Goal: Task Accomplishment & Management: Use online tool/utility

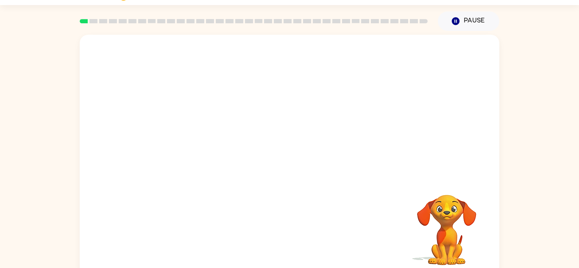
scroll to position [30, 0]
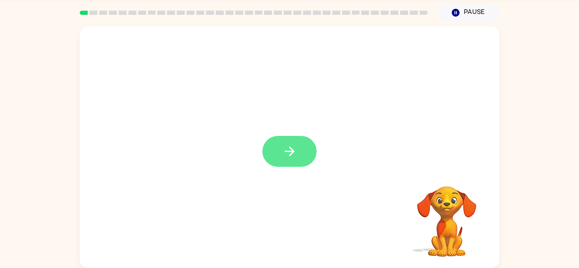
click at [289, 148] on icon "button" at bounding box center [289, 152] width 10 height 10
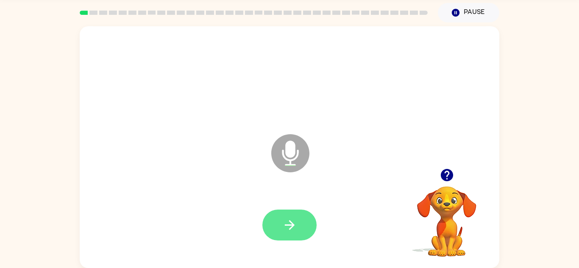
click at [313, 227] on button "button" at bounding box center [289, 225] width 54 height 31
click at [289, 233] on button "button" at bounding box center [289, 225] width 54 height 31
click at [278, 211] on button "button" at bounding box center [289, 225] width 54 height 31
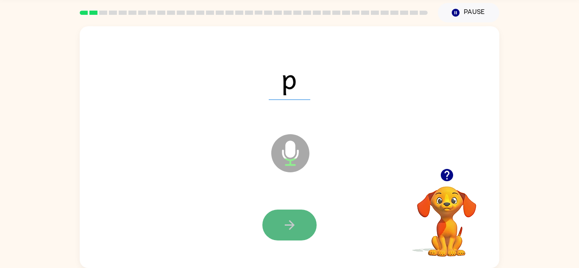
click at [285, 228] on icon "button" at bounding box center [289, 225] width 15 height 15
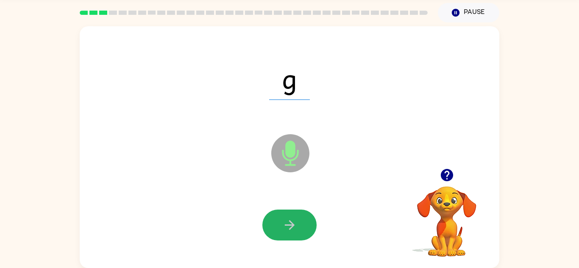
click at [287, 233] on button "button" at bounding box center [289, 225] width 54 height 31
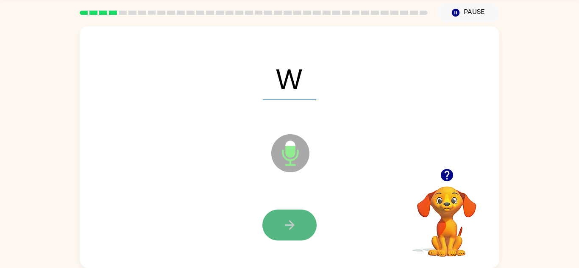
click at [288, 215] on button "button" at bounding box center [289, 225] width 54 height 31
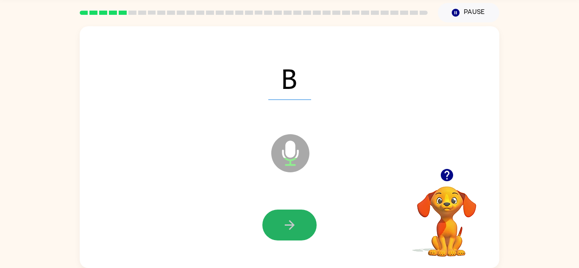
click at [288, 215] on button "button" at bounding box center [289, 225] width 54 height 31
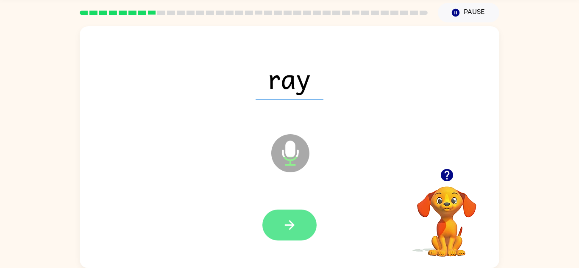
click at [288, 213] on button "button" at bounding box center [289, 225] width 54 height 31
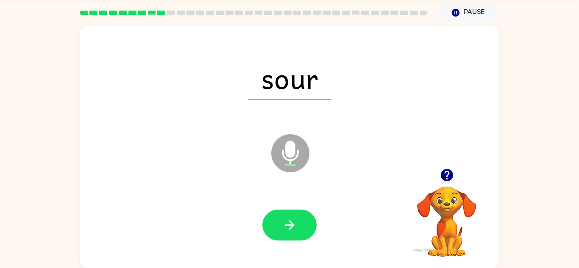
click at [288, 213] on button "button" at bounding box center [289, 225] width 54 height 31
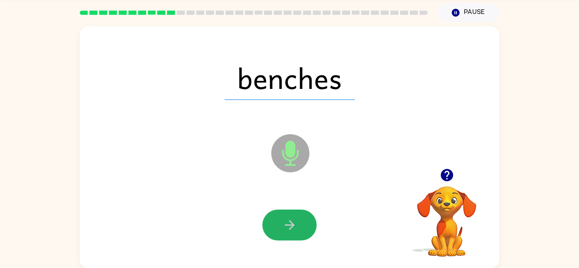
click at [288, 213] on button "button" at bounding box center [289, 225] width 54 height 31
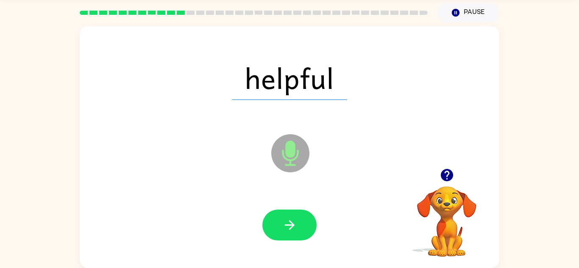
click at [288, 213] on button "button" at bounding box center [289, 225] width 54 height 31
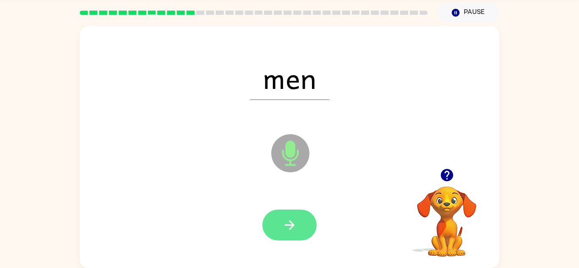
click at [288, 210] on button "button" at bounding box center [289, 225] width 54 height 31
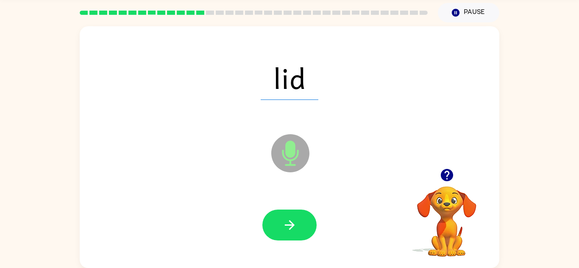
click at [290, 203] on div at bounding box center [289, 226] width 403 height 70
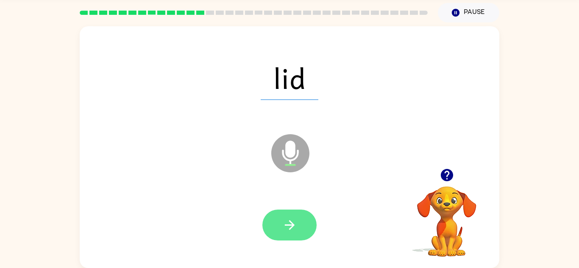
click at [292, 228] on icon "button" at bounding box center [289, 225] width 15 height 15
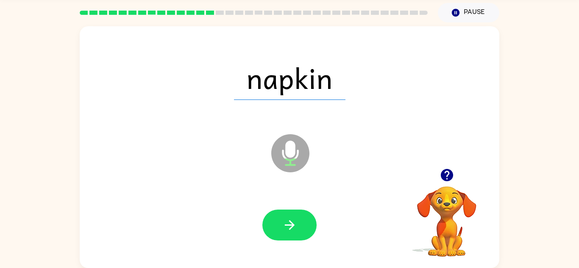
click at [292, 228] on icon "button" at bounding box center [289, 225] width 15 height 15
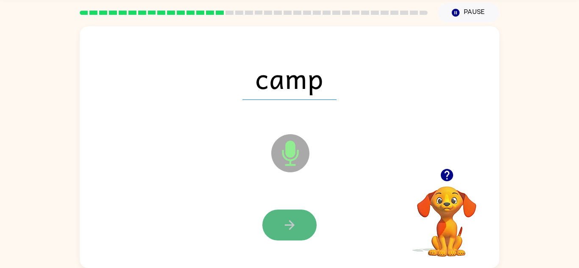
click at [289, 223] on icon "button" at bounding box center [289, 225] width 15 height 15
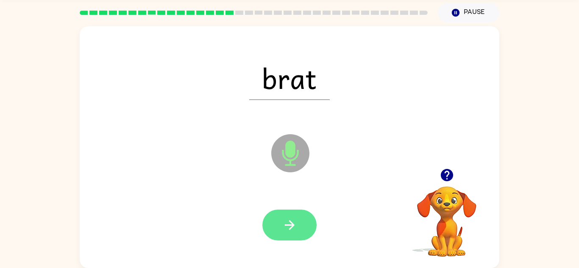
click at [289, 224] on icon "button" at bounding box center [289, 225] width 15 height 15
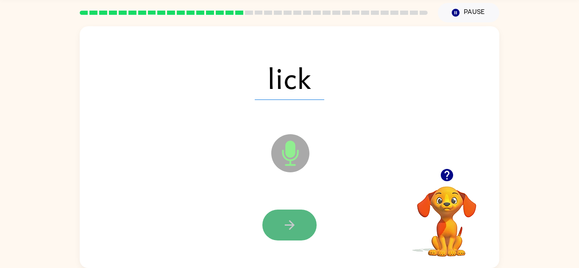
click at [276, 234] on button "button" at bounding box center [289, 225] width 54 height 31
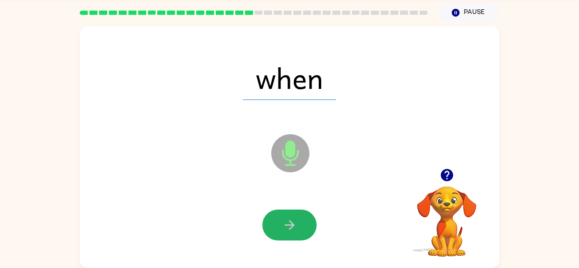
click at [276, 234] on button "button" at bounding box center [289, 225] width 54 height 31
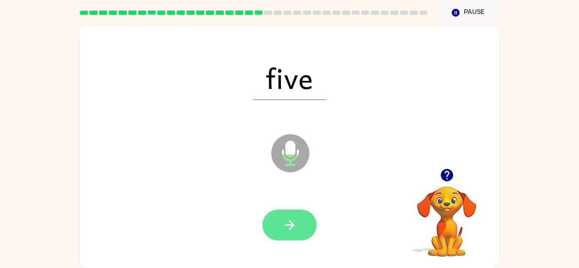
click at [275, 236] on button "button" at bounding box center [289, 225] width 54 height 31
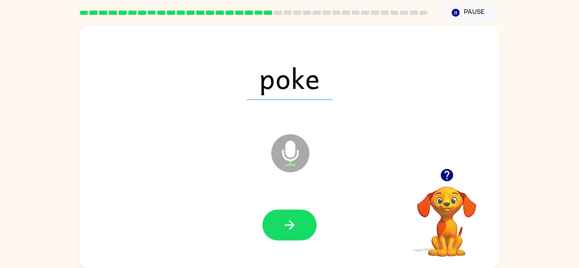
click at [267, 222] on button "button" at bounding box center [289, 225] width 54 height 31
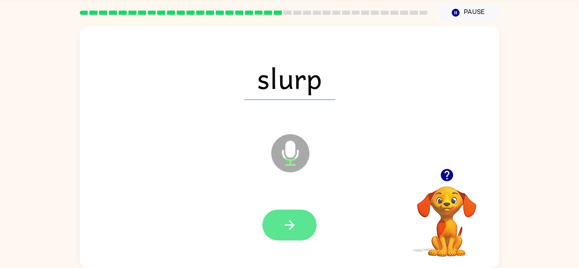
click at [267, 223] on button "button" at bounding box center [289, 225] width 54 height 31
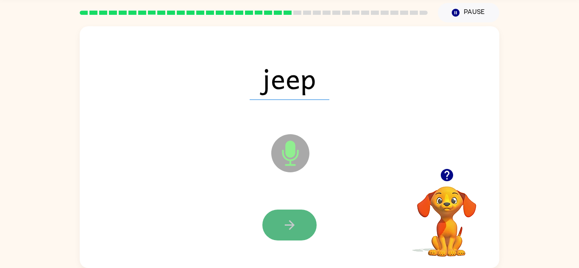
click at [274, 234] on button "button" at bounding box center [289, 225] width 54 height 31
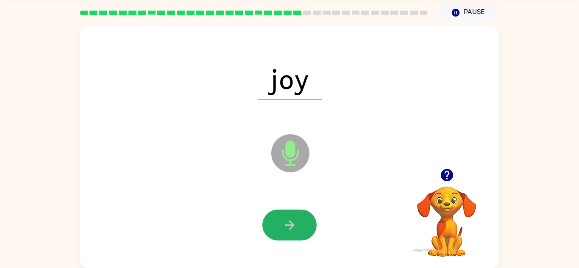
click at [274, 234] on button "button" at bounding box center [289, 225] width 54 height 31
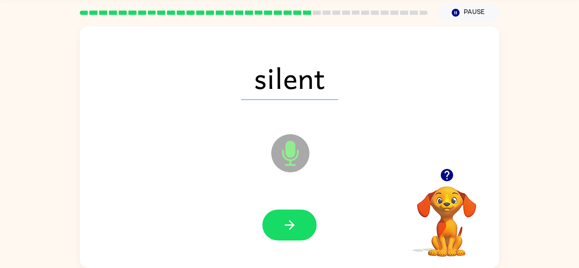
click at [274, 234] on button "button" at bounding box center [289, 225] width 54 height 31
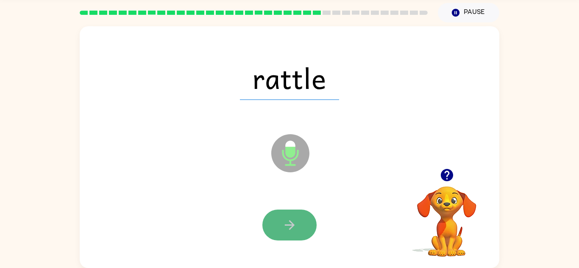
click at [274, 235] on button "button" at bounding box center [289, 225] width 54 height 31
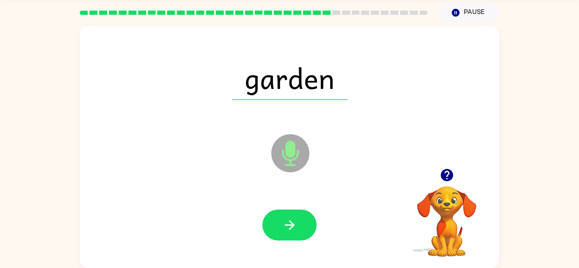
click at [274, 235] on button "button" at bounding box center [289, 225] width 54 height 31
click at [274, 235] on div at bounding box center [289, 225] width 54 height 31
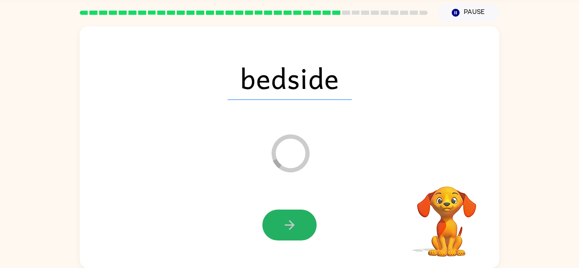
click at [274, 235] on button "button" at bounding box center [289, 225] width 54 height 31
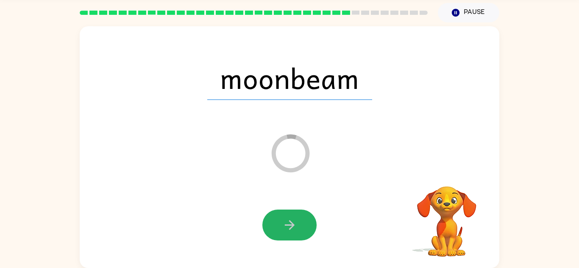
click at [274, 235] on button "button" at bounding box center [289, 225] width 54 height 31
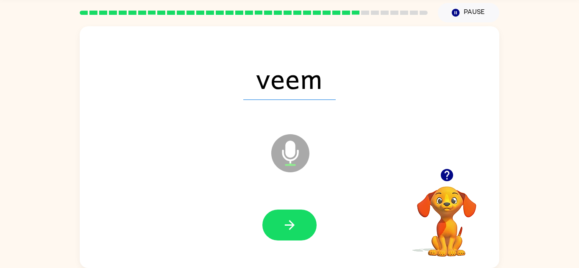
click at [274, 235] on button "button" at bounding box center [289, 225] width 54 height 31
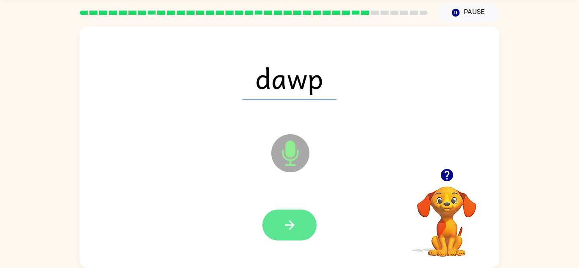
click at [274, 236] on button "button" at bounding box center [289, 225] width 54 height 31
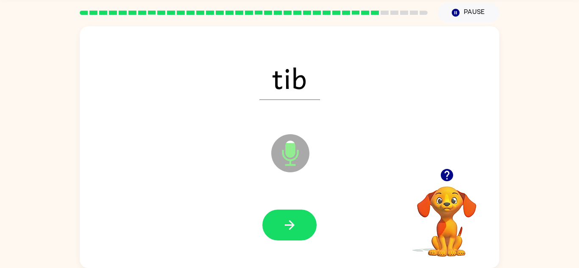
click at [271, 250] on div at bounding box center [289, 226] width 403 height 70
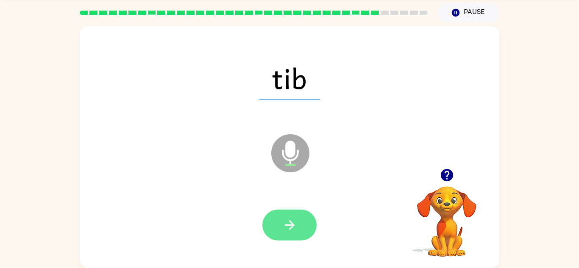
click at [282, 232] on icon "button" at bounding box center [289, 225] width 15 height 15
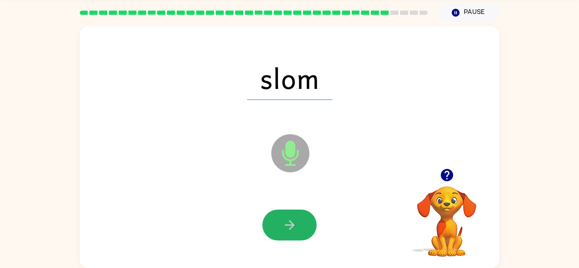
click at [282, 232] on icon "button" at bounding box center [289, 225] width 15 height 15
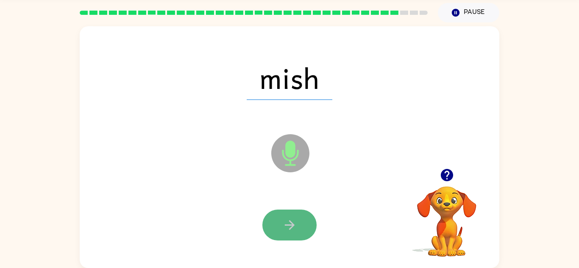
click at [278, 229] on button "button" at bounding box center [289, 225] width 54 height 31
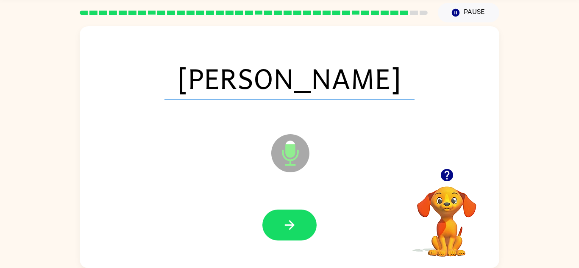
click at [278, 229] on button "button" at bounding box center [289, 225] width 54 height 31
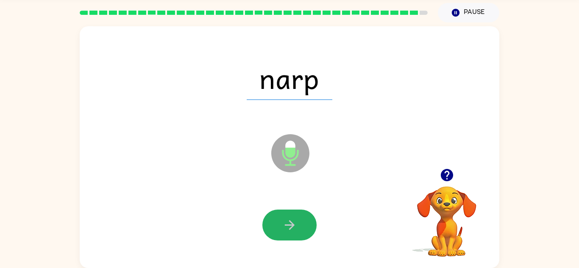
click at [278, 229] on button "button" at bounding box center [289, 225] width 54 height 31
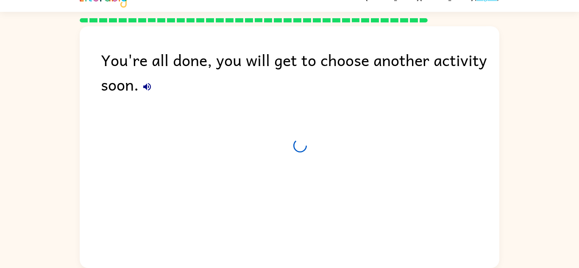
scroll to position [14, 0]
